Goal: Check status: Check status

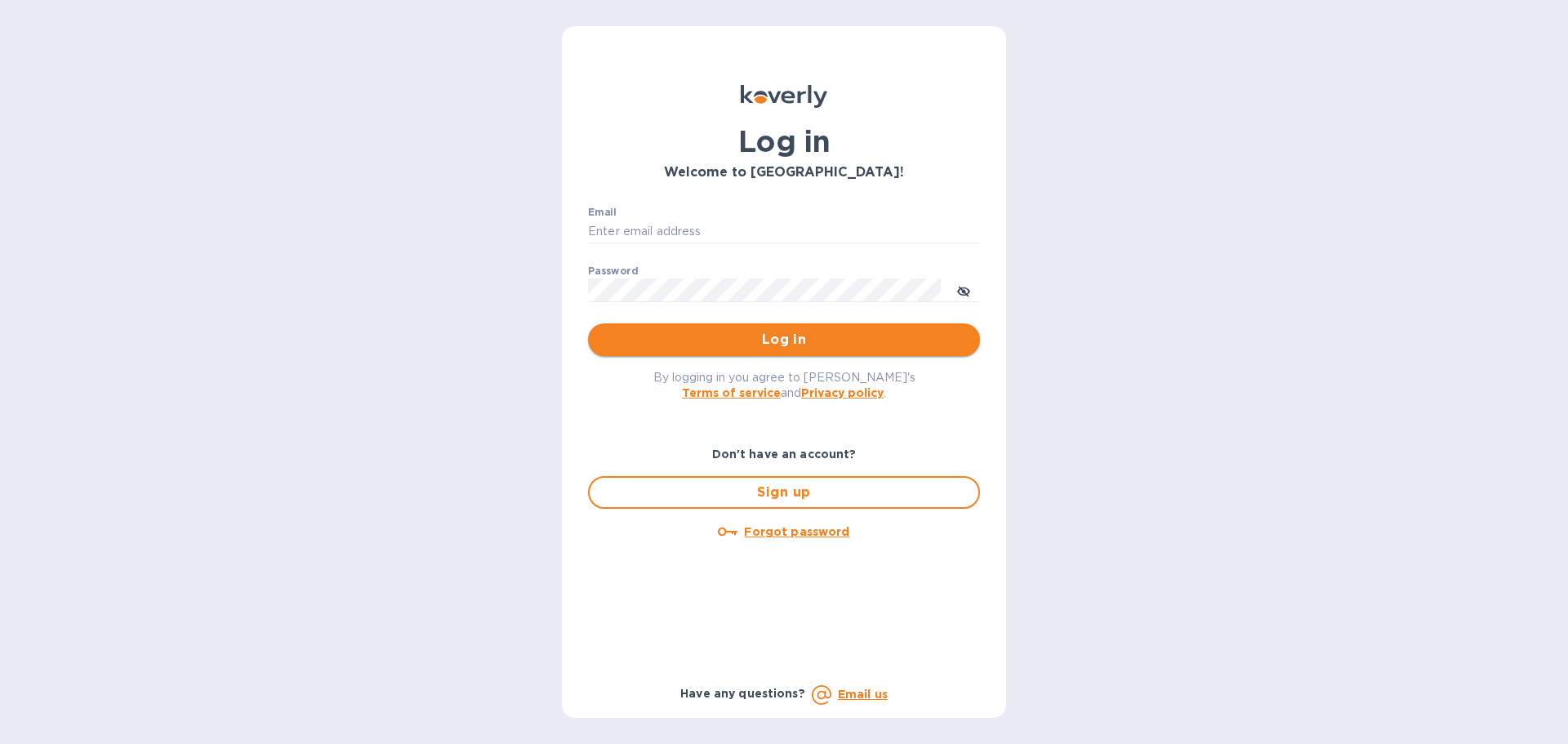
type input "syim@ulogusa.com"
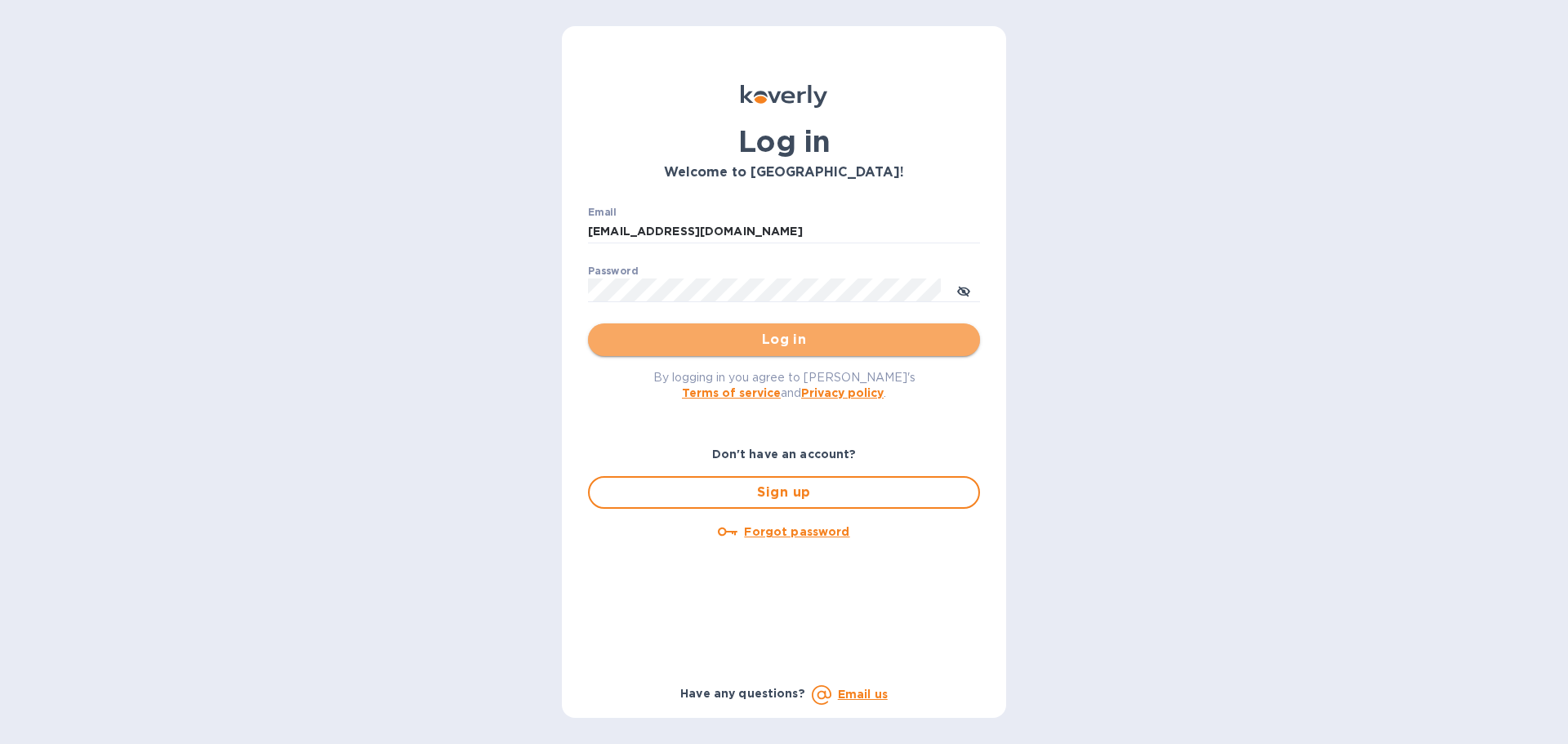
click at [637, 345] on span "Log in" at bounding box center [784, 339] width 366 height 20
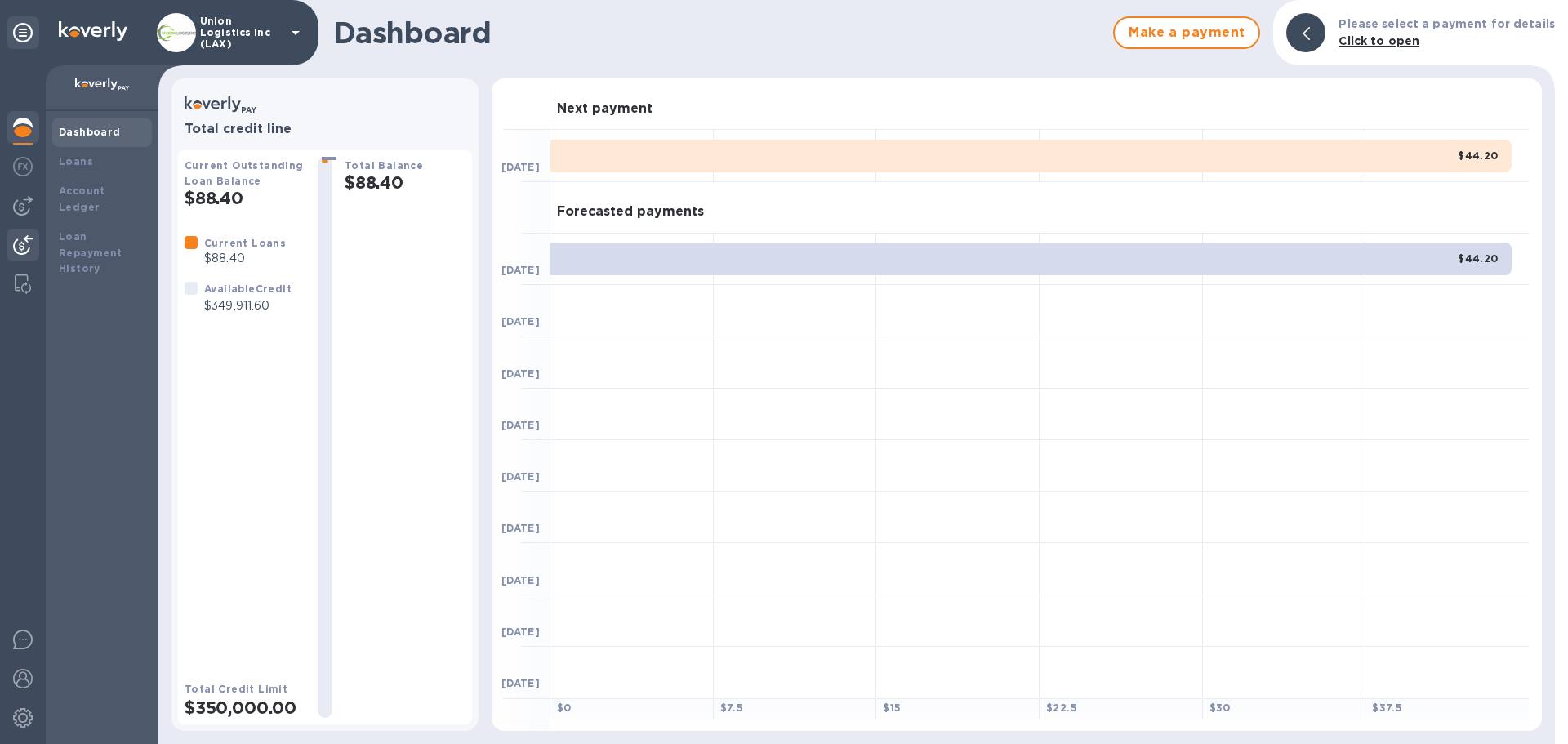
click at [17, 239] on img at bounding box center [23, 245] width 20 height 20
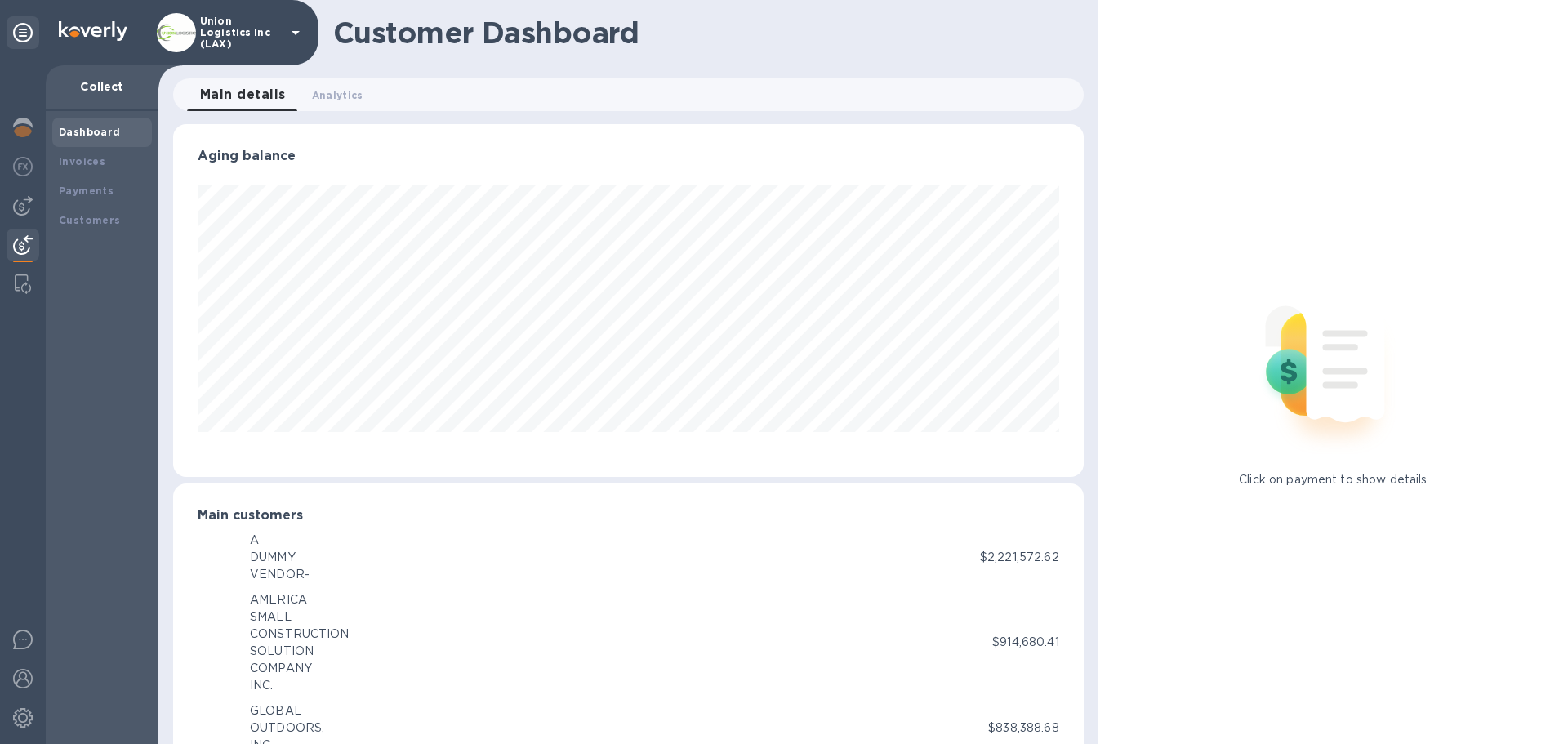
scroll to position [815995, 815907]
click at [85, 195] on b "Payments" at bounding box center [86, 190] width 55 height 12
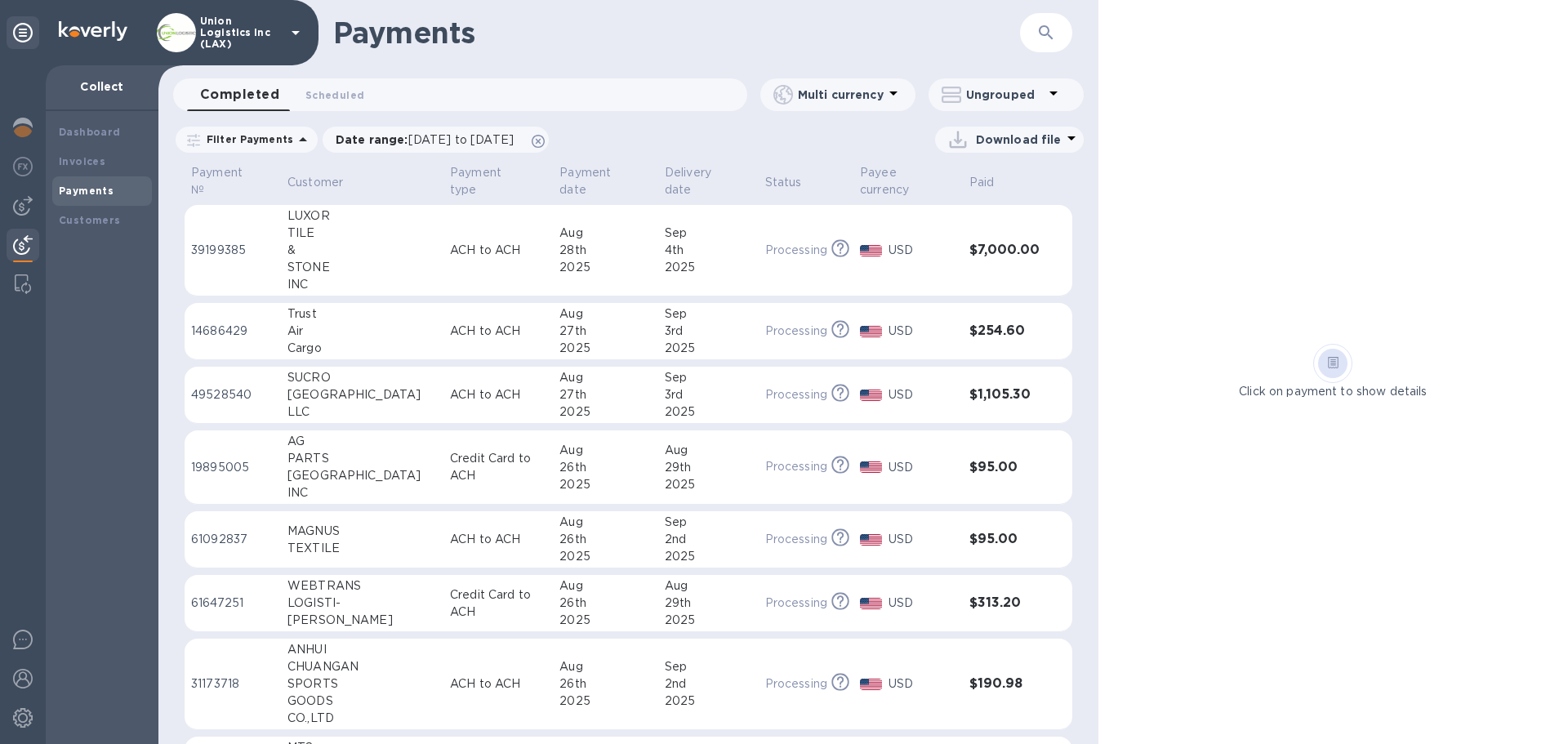
click at [391, 251] on div "&" at bounding box center [362, 251] width 150 height 17
